Goal: Task Accomplishment & Management: Manage account settings

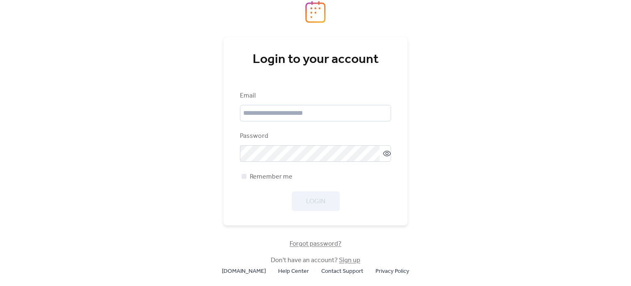
click at [546, 82] on div "Login to your account Email Password Remember me Login Forgot password? Don't h…" at bounding box center [315, 143] width 631 height 286
click at [283, 112] on input "email" at bounding box center [315, 113] width 151 height 16
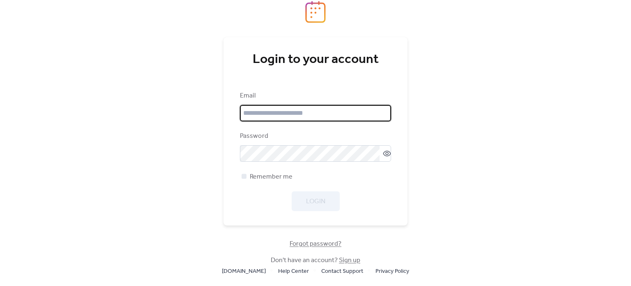
type input "**********"
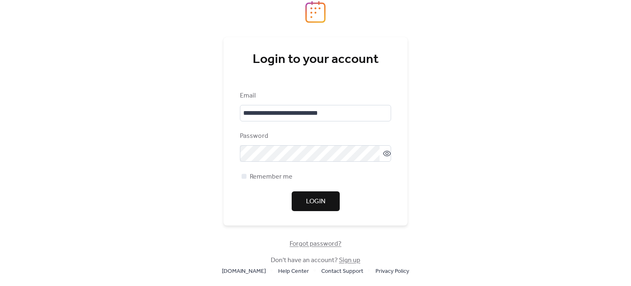
click at [299, 197] on button "Login" at bounding box center [316, 201] width 48 height 20
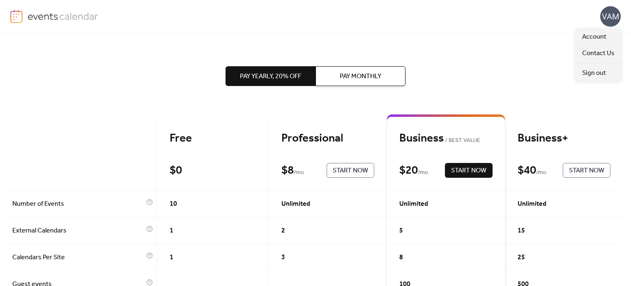
click at [607, 22] on div "VAM" at bounding box center [611, 16] width 21 height 21
click at [587, 38] on span "Account" at bounding box center [595, 37] width 24 height 10
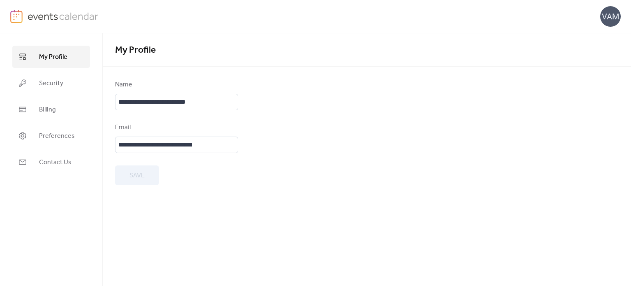
click at [45, 12] on img at bounding box center [63, 16] width 71 height 12
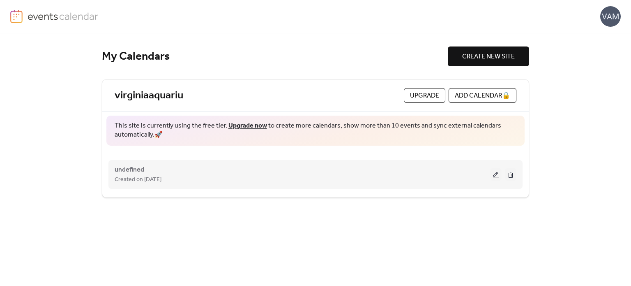
click at [493, 176] on button at bounding box center [496, 174] width 12 height 12
